Goal: Task Accomplishment & Management: Manage account settings

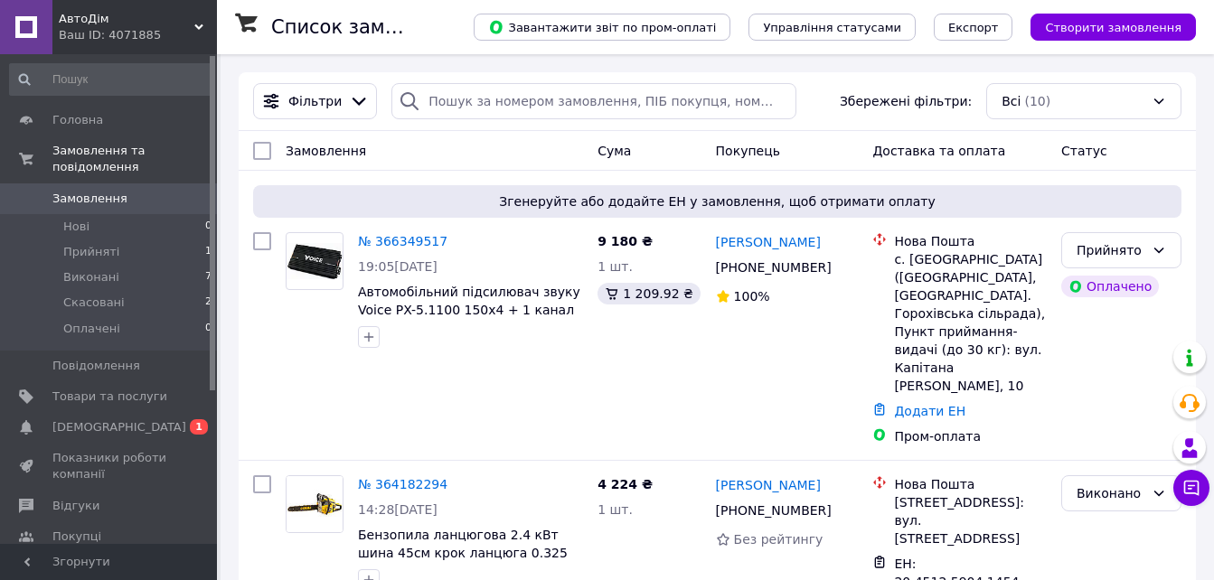
click at [136, 239] on li "Прийняті 1" at bounding box center [111, 251] width 222 height 25
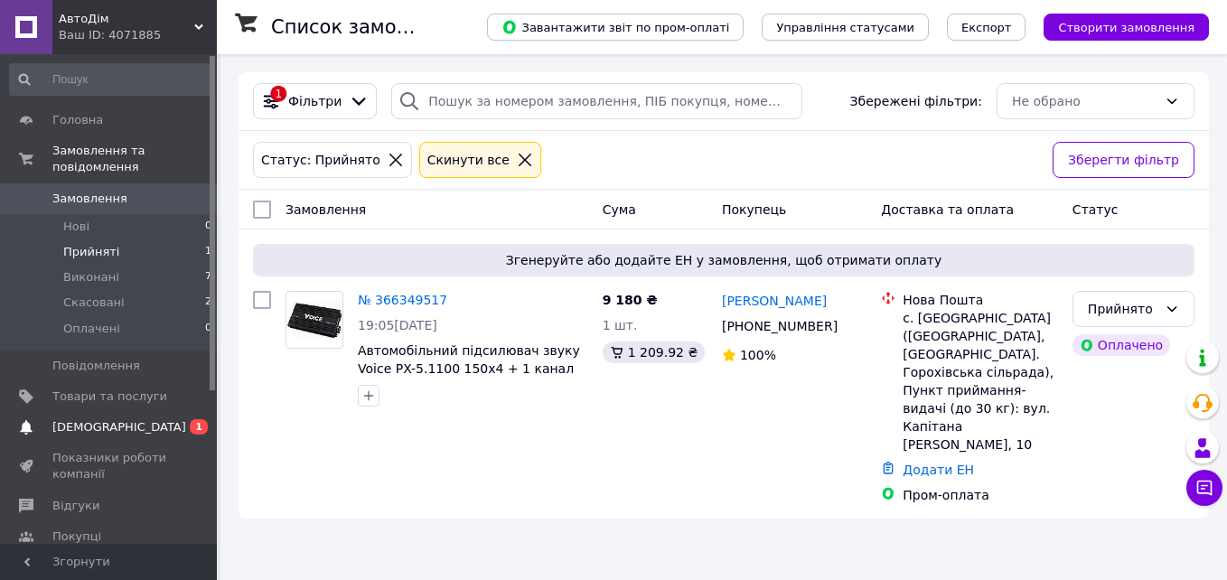
click at [148, 419] on span "[DEMOGRAPHIC_DATA]" at bounding box center [109, 427] width 115 height 16
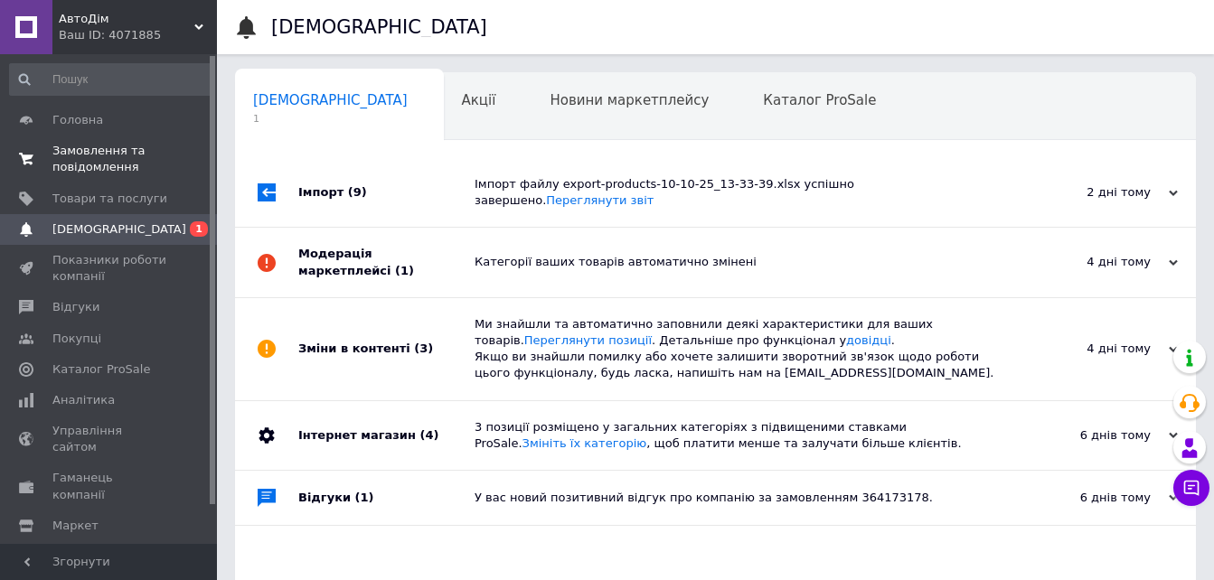
click at [114, 171] on span "Замовлення та повідомлення" at bounding box center [109, 159] width 115 height 33
